Goal: Use online tool/utility: Utilize a website feature to perform a specific function

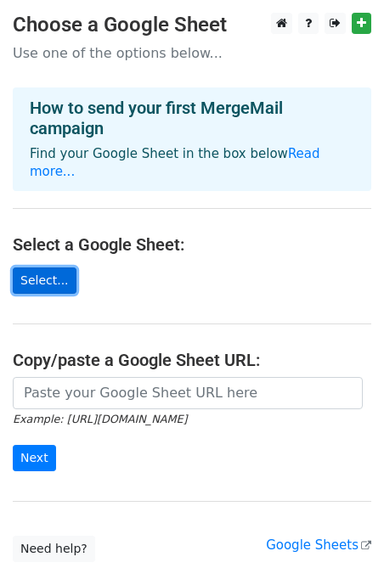
click at [46, 268] on link "Select..." at bounding box center [45, 281] width 64 height 26
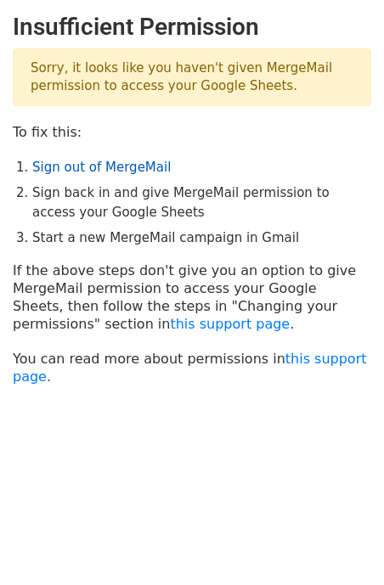
click at [88, 171] on link "Sign out of MergeMail" at bounding box center [101, 167] width 138 height 15
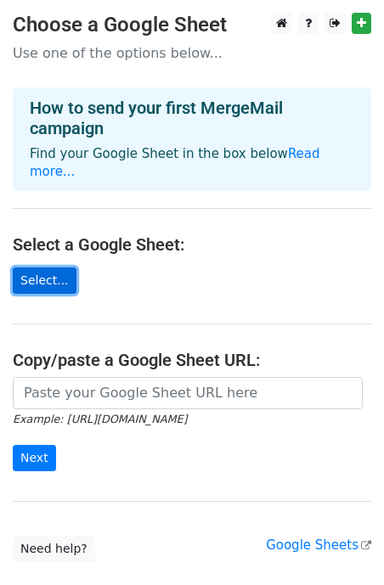
click at [32, 268] on link "Select..." at bounding box center [45, 281] width 64 height 26
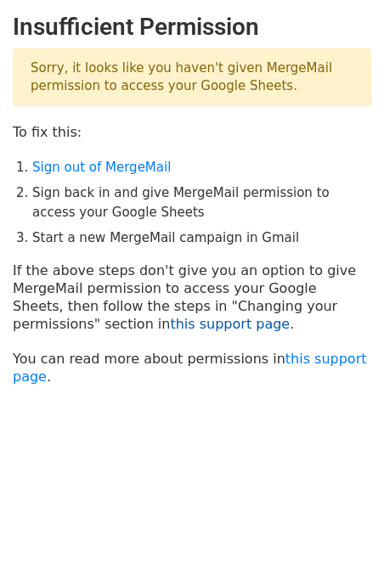
click at [170, 325] on link "this support page" at bounding box center [230, 324] width 120 height 16
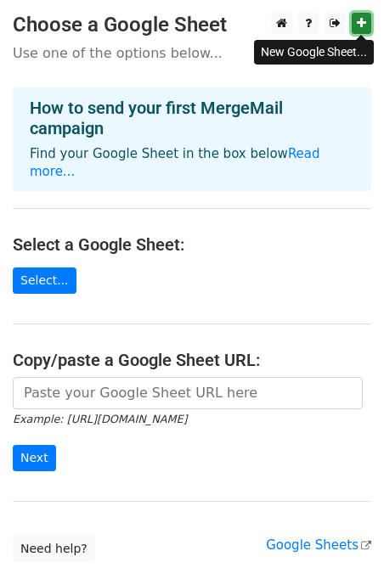
click at [362, 19] on icon at bounding box center [361, 23] width 9 height 12
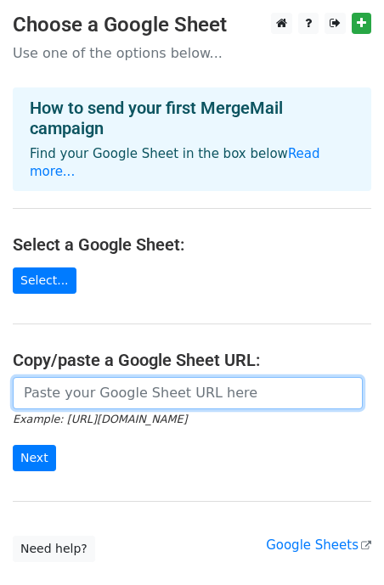
click at [74, 380] on input "url" at bounding box center [188, 393] width 350 height 32
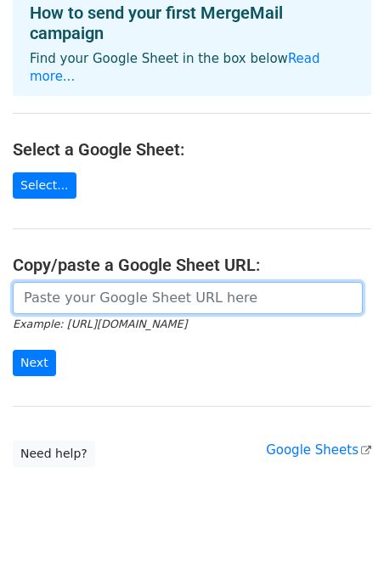
paste input "https://docs.google.com/spreadsheets/d/1aEx1FpQIlWD7Mb74xDr2cqYg7F5HjzSSQAsoNus…"
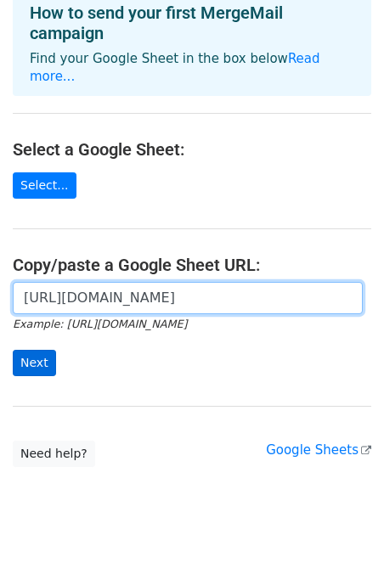
type input "https://docs.google.com/spreadsheets/d/1aEx1FpQIlWD7Mb74xDr2cqYg7F5HjzSSQAsoNus…"
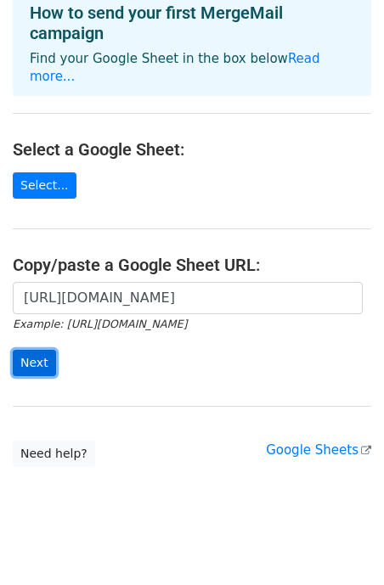
scroll to position [0, 0]
click at [39, 350] on input "Next" at bounding box center [34, 363] width 43 height 26
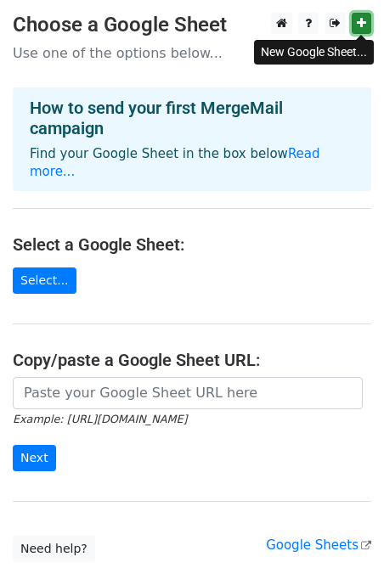
click at [361, 21] on icon at bounding box center [361, 23] width 9 height 12
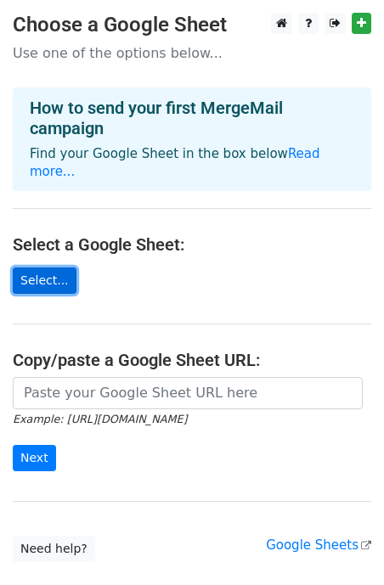
click at [53, 268] on link "Select..." at bounding box center [45, 281] width 64 height 26
click at [58, 268] on link "Select..." at bounding box center [45, 281] width 64 height 26
click at [39, 268] on link "Select..." at bounding box center [45, 281] width 64 height 26
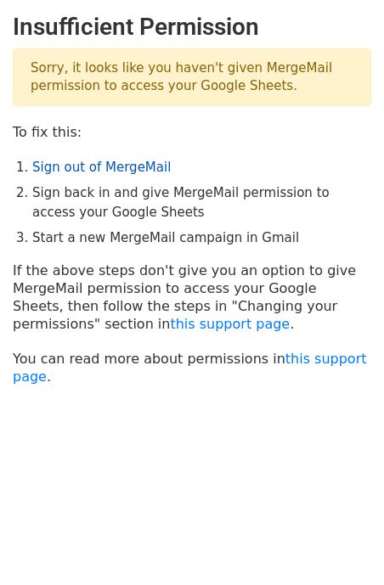
click at [86, 171] on link "Sign out of MergeMail" at bounding box center [101, 167] width 138 height 15
